Goal: Task Accomplishment & Management: Complete application form

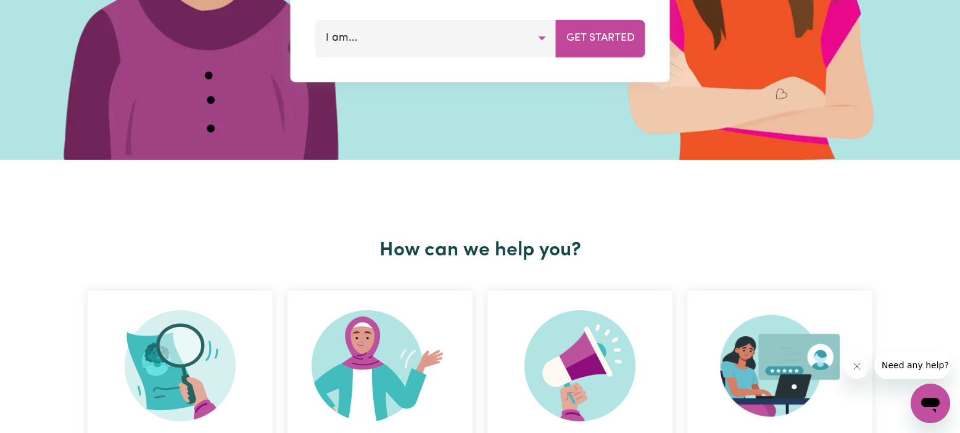
scroll to position [232, 0]
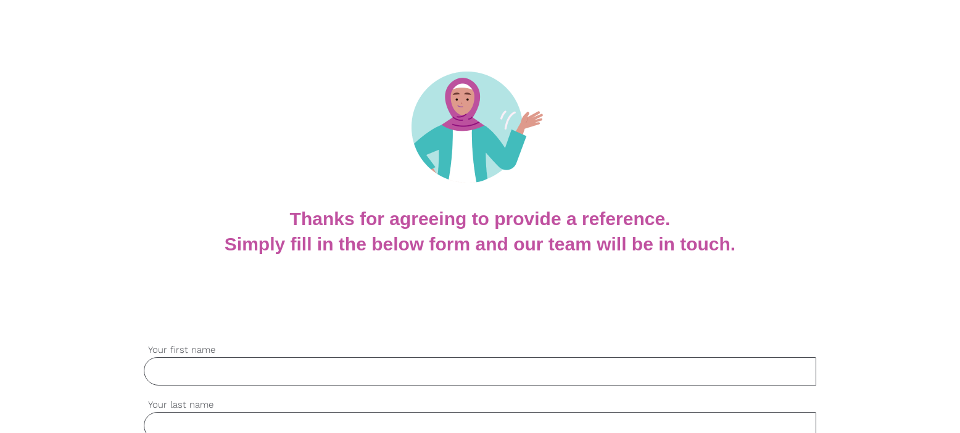
scroll to position [158, 0]
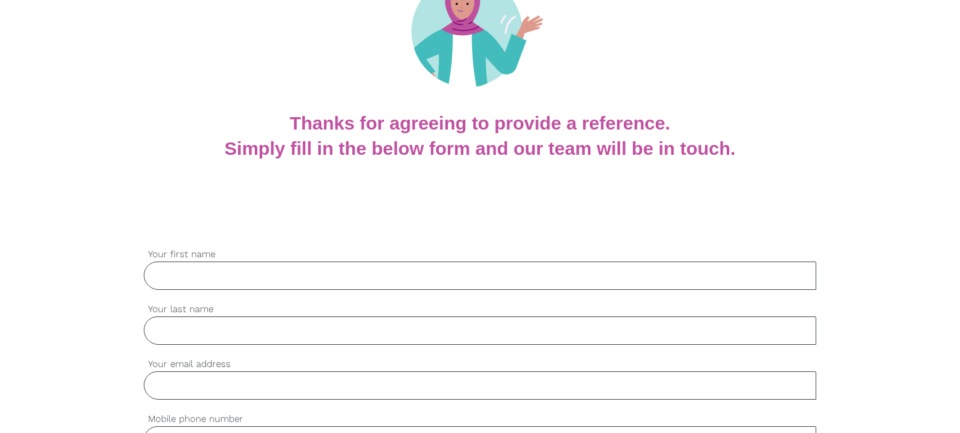
click at [183, 272] on input "Your first name" at bounding box center [480, 276] width 672 height 28
type input "[PERSON_NAME]"
type input "Gusi"
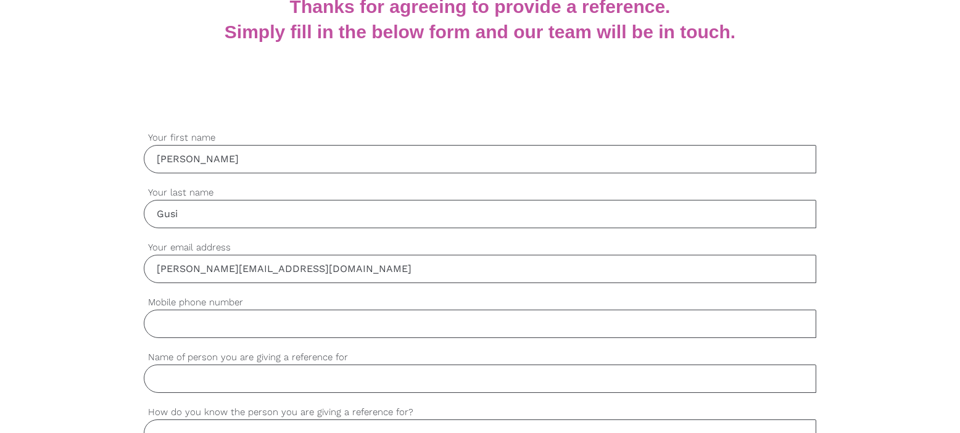
scroll to position [275, 0]
type input "[PERSON_NAME][EMAIL_ADDRESS][DOMAIN_NAME]"
click at [175, 330] on input "Mobile phone number" at bounding box center [480, 323] width 672 height 28
type input "0490789829"
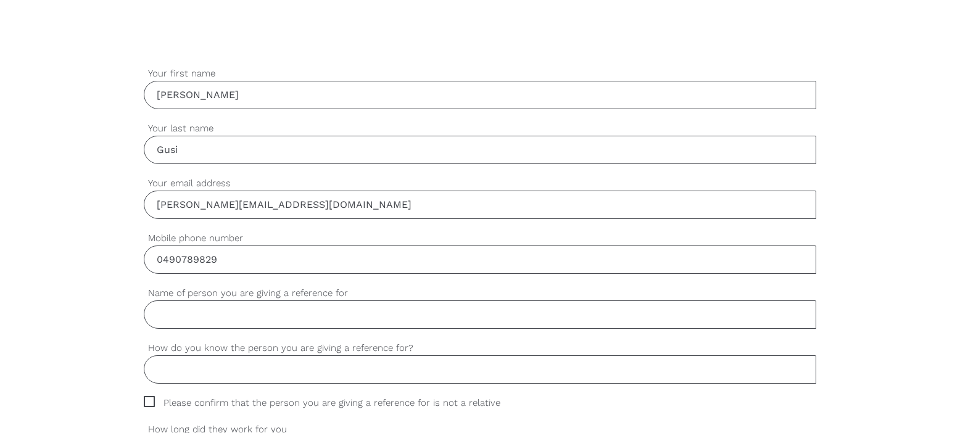
scroll to position [340, 0]
click at [190, 315] on input "Name of person you are giving a reference for" at bounding box center [480, 313] width 672 height 28
paste input "[PERSON_NAME]"
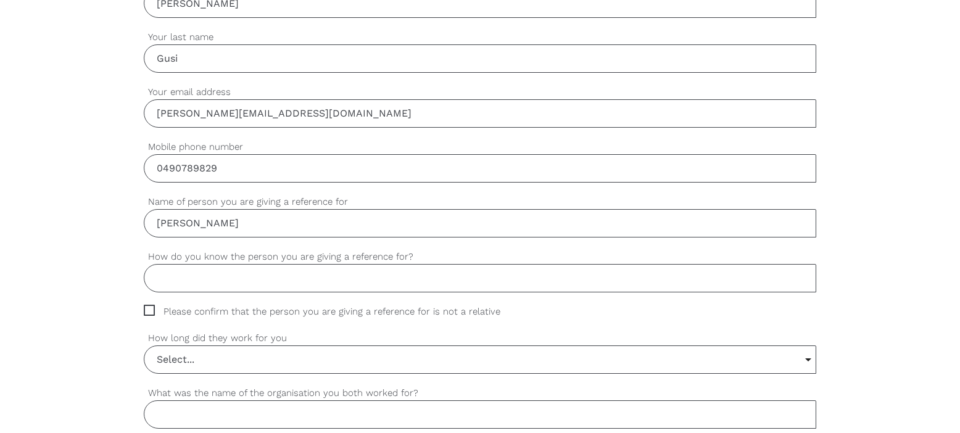
scroll to position [432, 0]
type input "[PERSON_NAME]"
click at [178, 283] on input "How do you know the person you are giving a reference for?" at bounding box center [480, 276] width 672 height 28
type input "W"
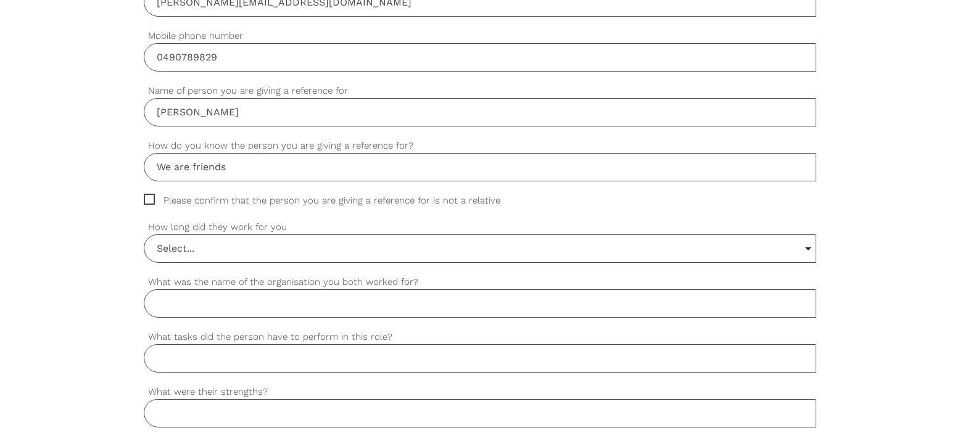
scroll to position [542, 0]
type input "We are friends"
click at [147, 197] on span "Please confirm that the person you are giving a reference for is not a relative" at bounding box center [334, 200] width 380 height 14
click at [147, 197] on input "Please confirm that the person you are giving a reference for is not a relative" at bounding box center [148, 197] width 8 height 8
checkbox input "true"
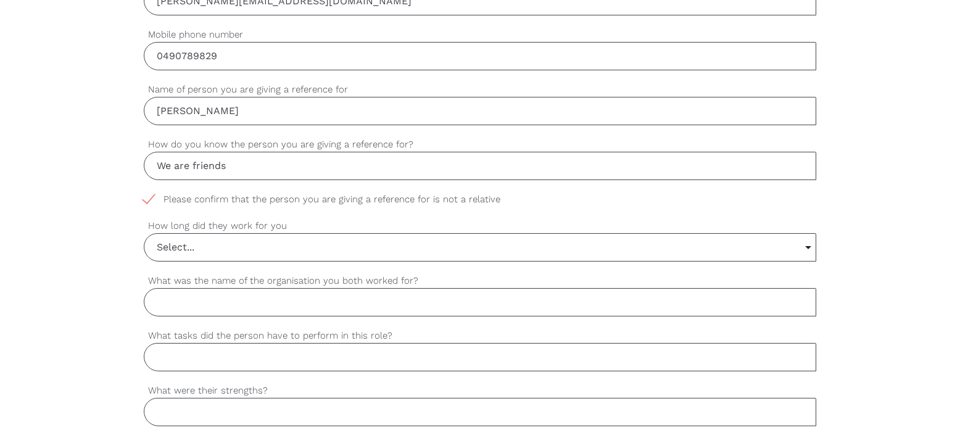
click at [805, 247] on input "Select..." at bounding box center [479, 247] width 671 height 27
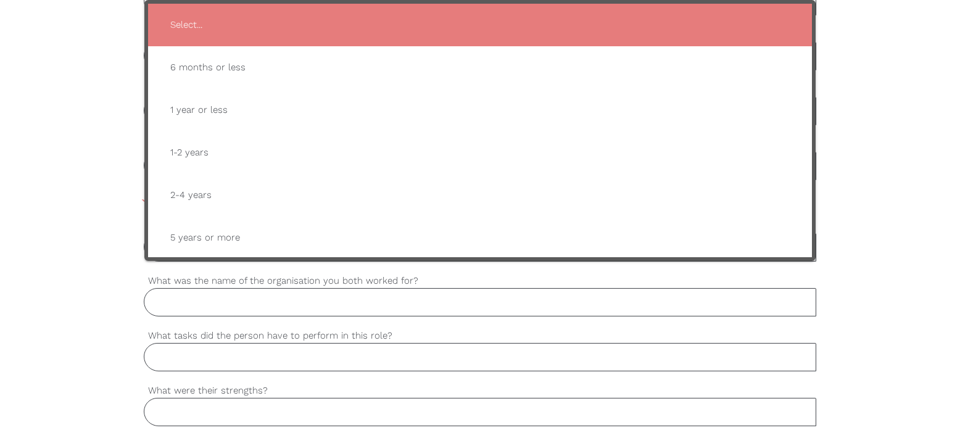
click at [850, 276] on div "settings [PERSON_NAME] Your first name settings Gusi Your last name settings [P…" at bounding box center [480, 417] width 960 height 1159
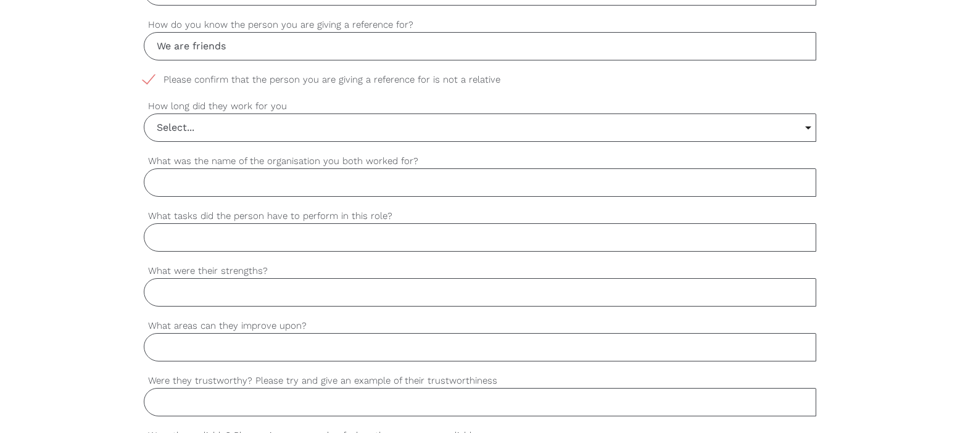
scroll to position [663, 0]
click at [233, 185] on input "What was the name of the organisation you both worked for?" at bounding box center [480, 182] width 672 height 28
type input "N.A."
click at [208, 242] on input "What tasks did the person have to perform in this role?" at bounding box center [480, 237] width 672 height 28
type input "N.A."
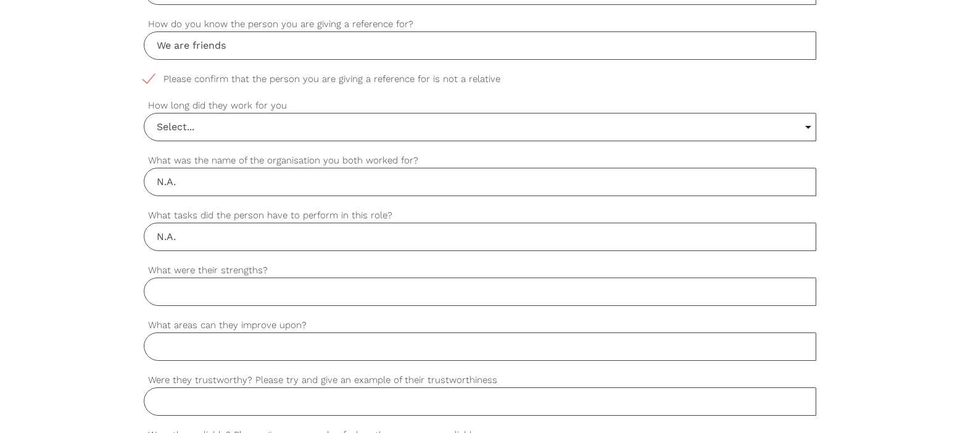
click at [223, 297] on input "What were their strengths?" at bounding box center [480, 292] width 672 height 28
type input "N.A."
click at [202, 354] on input "What areas can they improve upon?" at bounding box center [480, 347] width 672 height 28
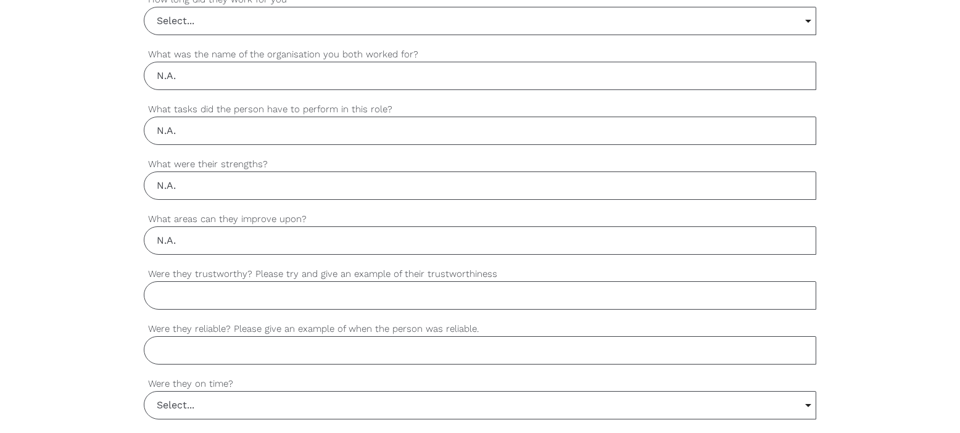
scroll to position [784, 0]
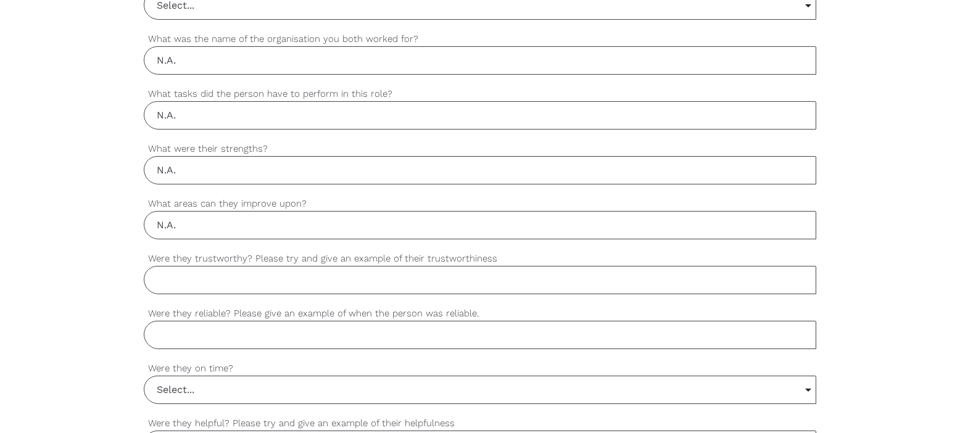
type input "N.A."
click at [176, 281] on input "Were they trustworthy? Please try and give an example of their trustworthiness" at bounding box center [480, 280] width 672 height 28
type input "/"
type input "As a person, [PERSON_NAME] is very trustworthy."
click at [191, 338] on input "Were they reliable? Please give an example of when the person was reliable." at bounding box center [480, 335] width 672 height 28
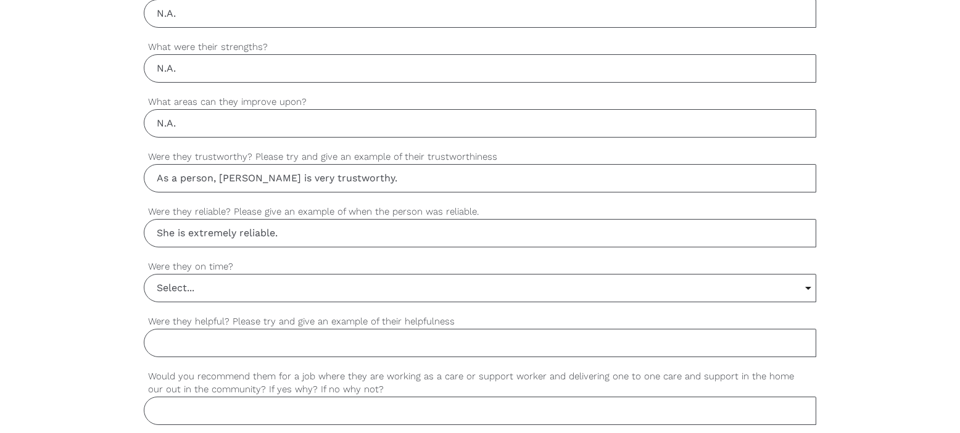
scroll to position [902, 0]
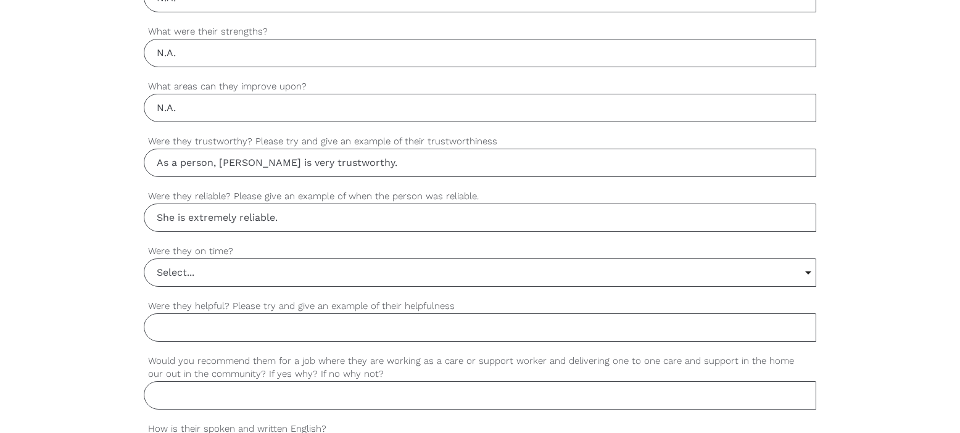
type input "She is extremely reliable."
click at [810, 275] on input "Select..." at bounding box center [479, 272] width 671 height 27
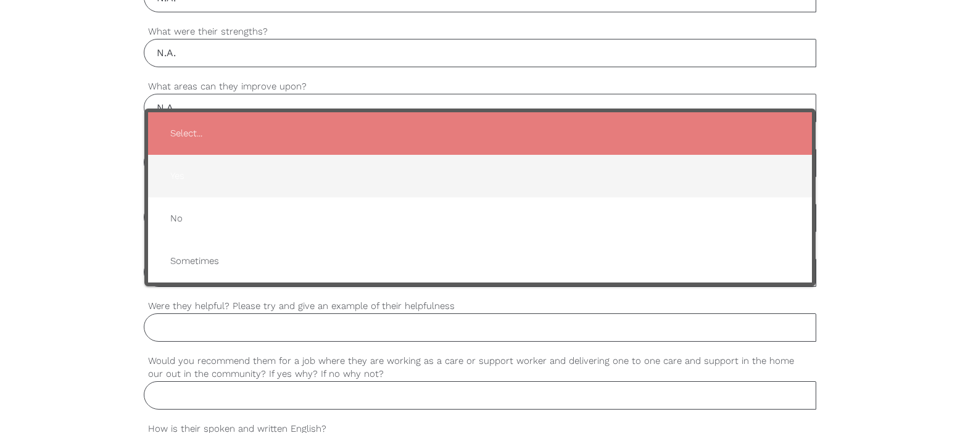
click at [632, 179] on span "Yes" at bounding box center [479, 176] width 639 height 30
type input "Yes"
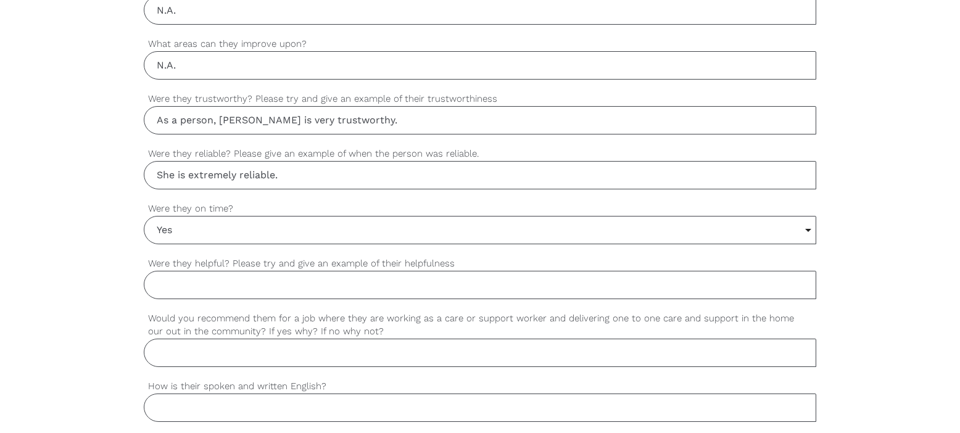
scroll to position [968, 0]
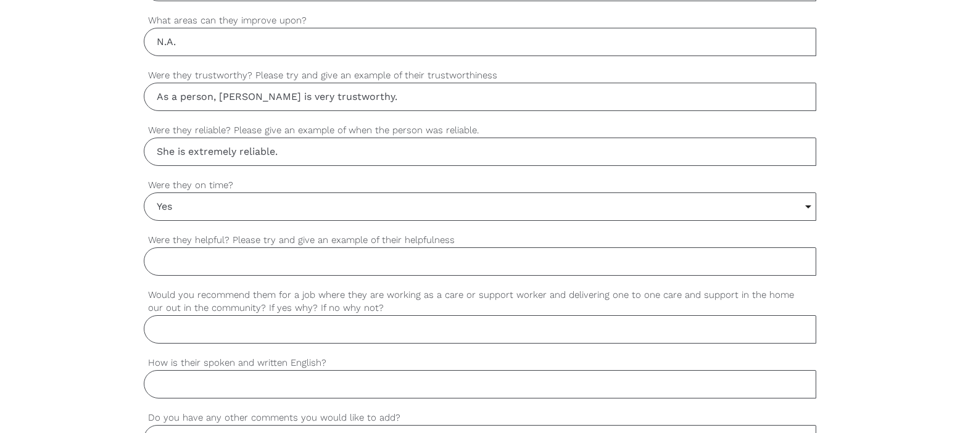
click at [236, 261] on input "Were they helpful? Please try and give an example of their helpfulness" at bounding box center [480, 261] width 672 height 28
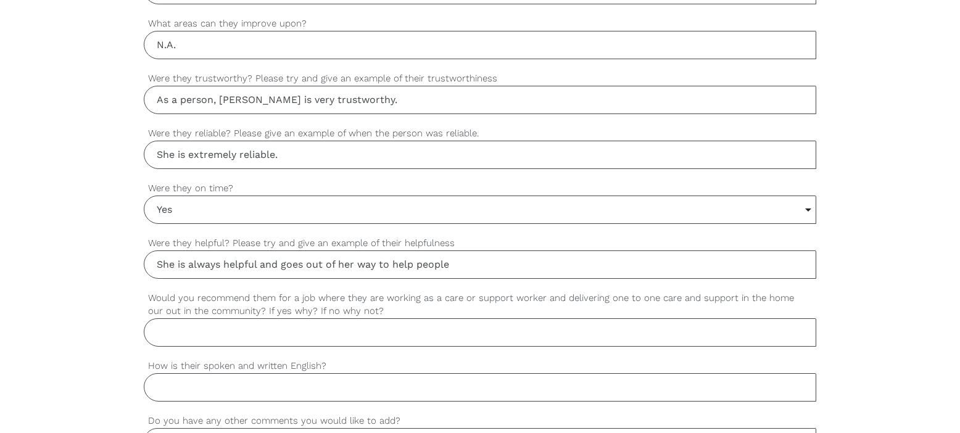
type input "She is always helpful and goes out of her way to help people"
click at [444, 333] on input "Would you recommend them for a job where they are working as a care or support …" at bounding box center [480, 331] width 672 height 28
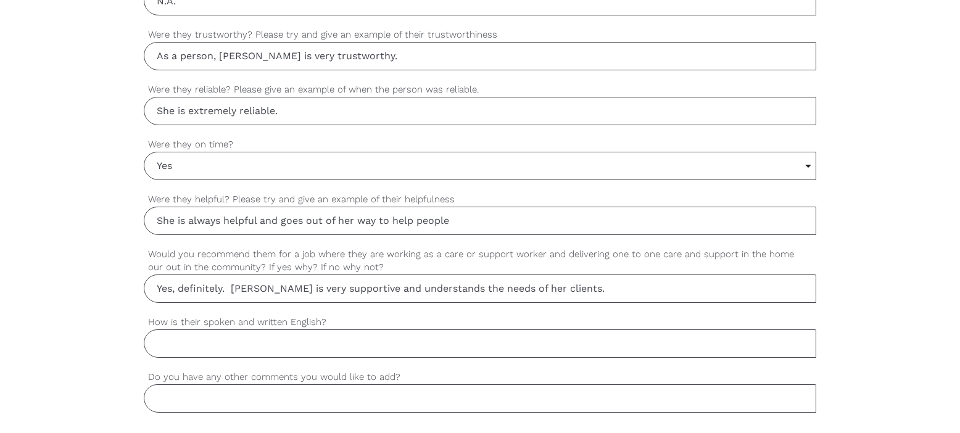
scroll to position [1016, 0]
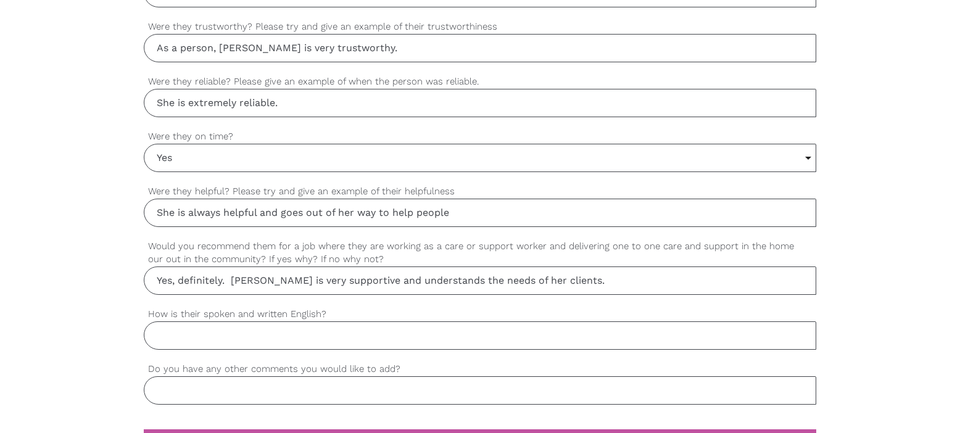
type input "Yes, definitely. [PERSON_NAME] is very supportive and understands the needs of …"
click at [370, 341] on input "How is their spoken and written English?" at bounding box center [480, 336] width 672 height 28
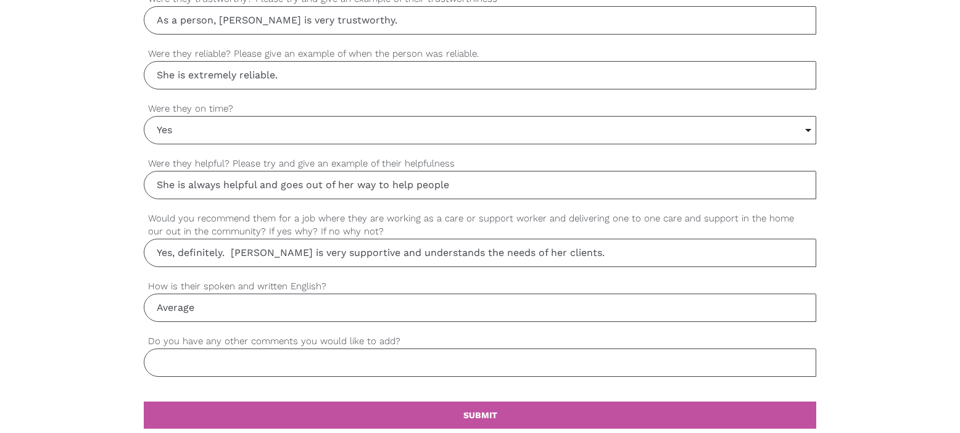
scroll to position [1051, 0]
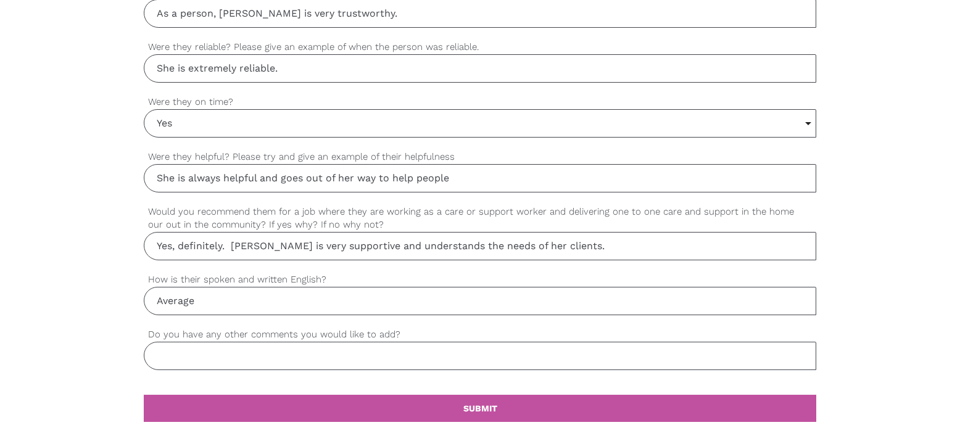
type input "Average"
click at [189, 359] on input "Do you have any other comments you would like to add?" at bounding box center [480, 356] width 672 height 28
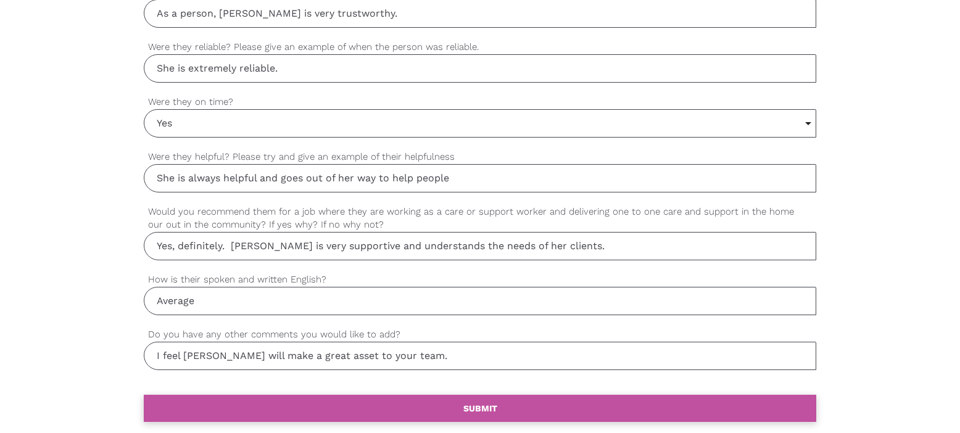
type input "I feel [PERSON_NAME] will make a great asset to your team."
click at [488, 410] on b "SUBMIT" at bounding box center [480, 409] width 34 height 10
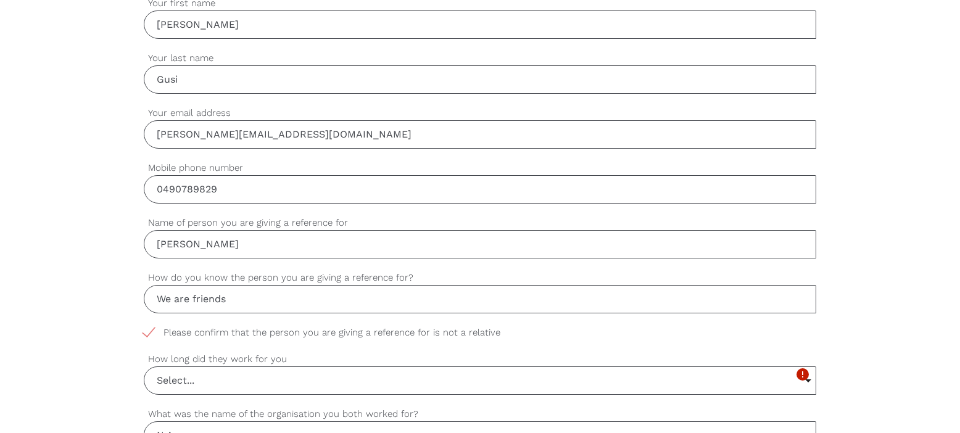
scroll to position [405, 0]
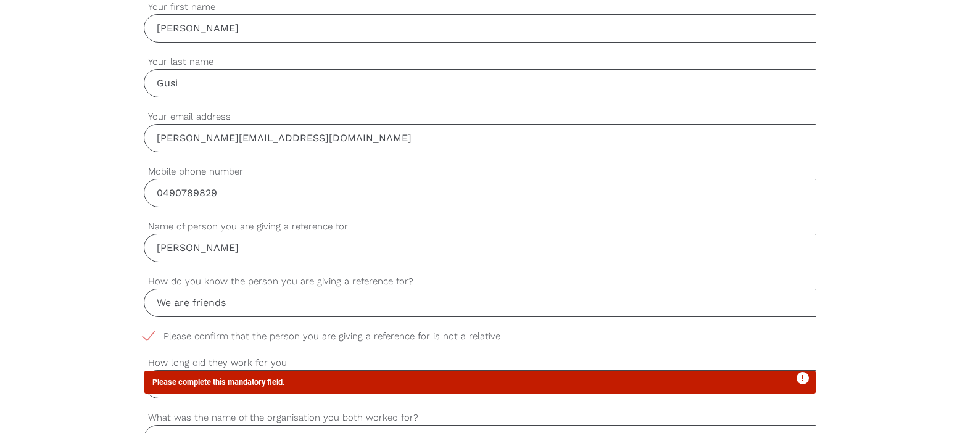
click at [809, 385] on icon "error" at bounding box center [802, 378] width 15 height 15
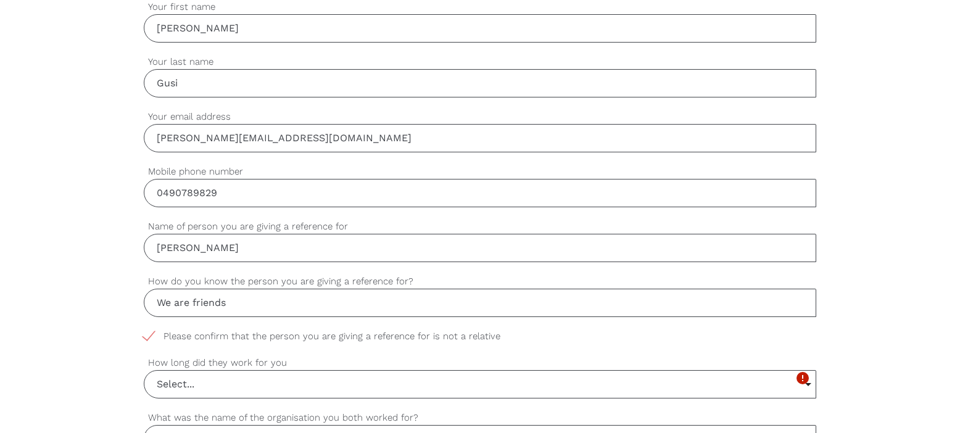
click at [272, 387] on input "Select..." at bounding box center [479, 384] width 671 height 27
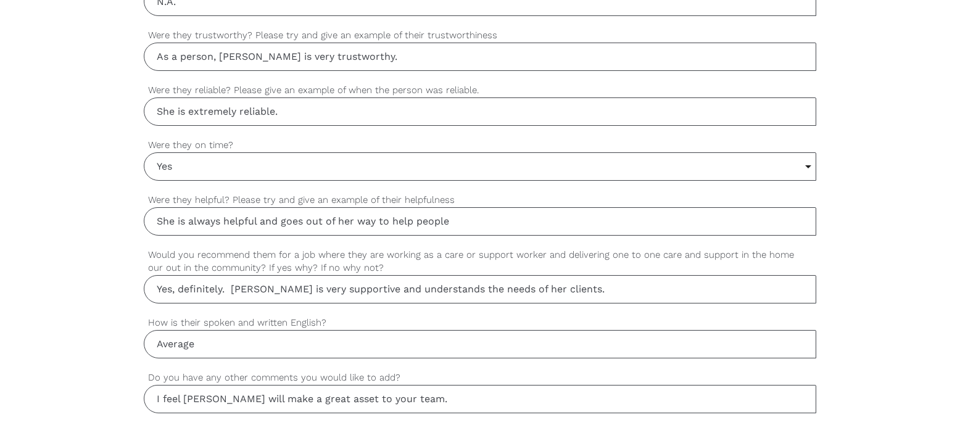
scroll to position [1089, 0]
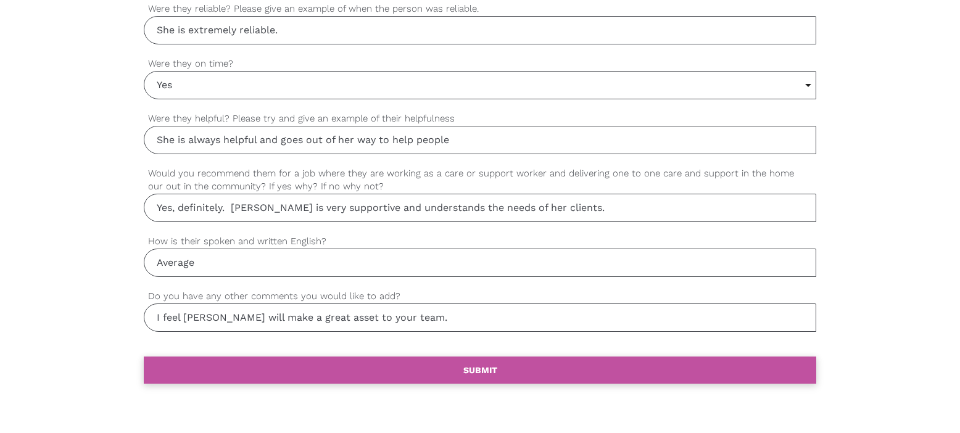
click at [482, 373] on b "SUBMIT" at bounding box center [480, 370] width 34 height 10
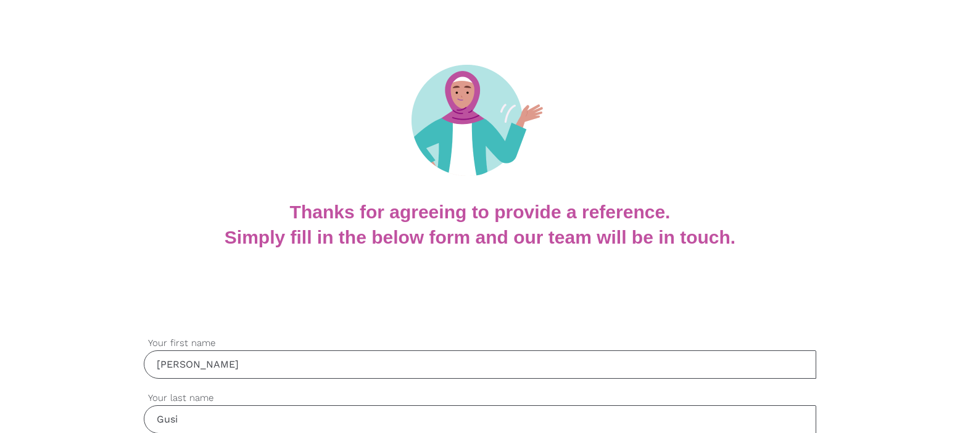
scroll to position [0, 0]
